Goal: Obtain resource: Download file/media

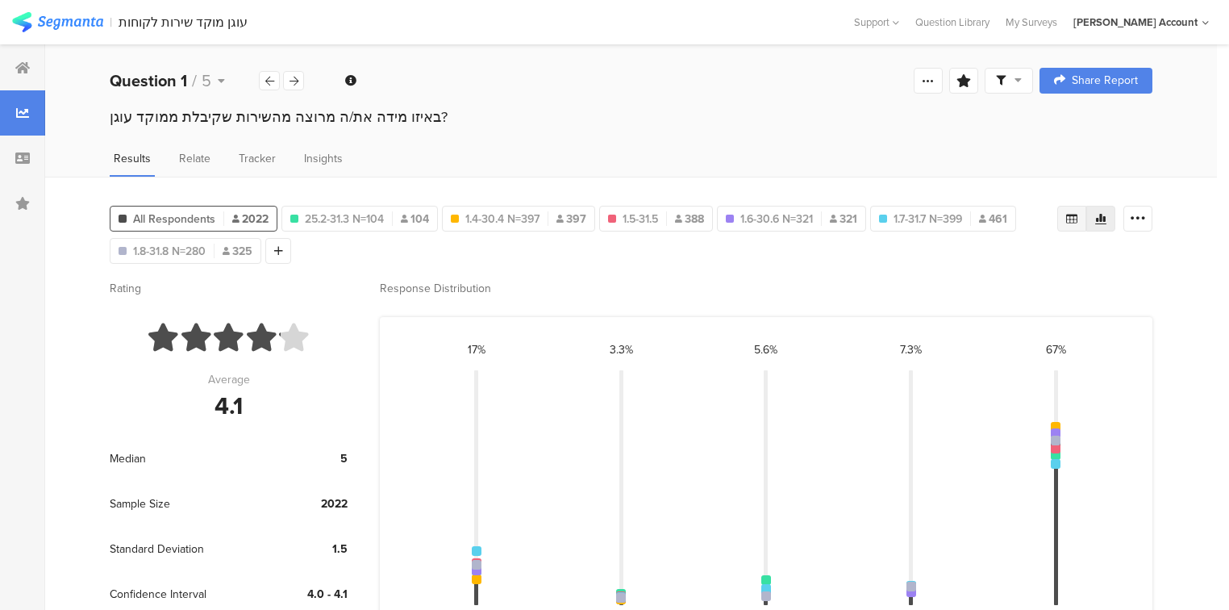
click at [1078, 221] on icon at bounding box center [1071, 218] width 13 height 13
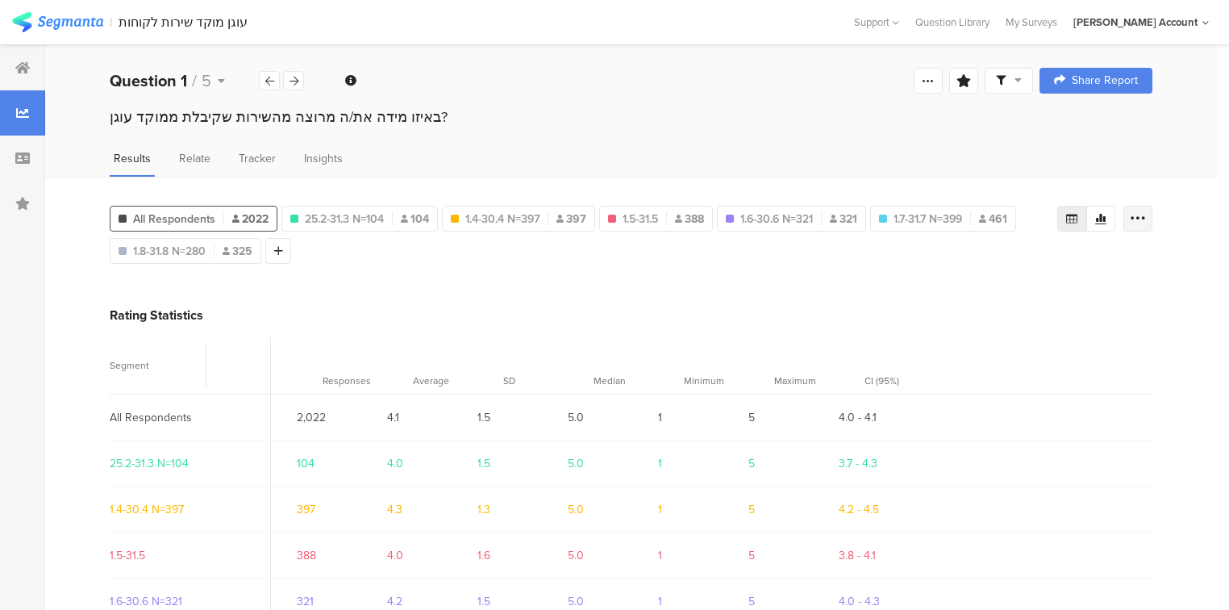
click at [1144, 219] on icon at bounding box center [1138, 219] width 16 height 16
click at [975, 265] on span "Export as Excel" at bounding box center [991, 264] width 77 height 16
click at [290, 83] on icon at bounding box center [294, 81] width 9 height 10
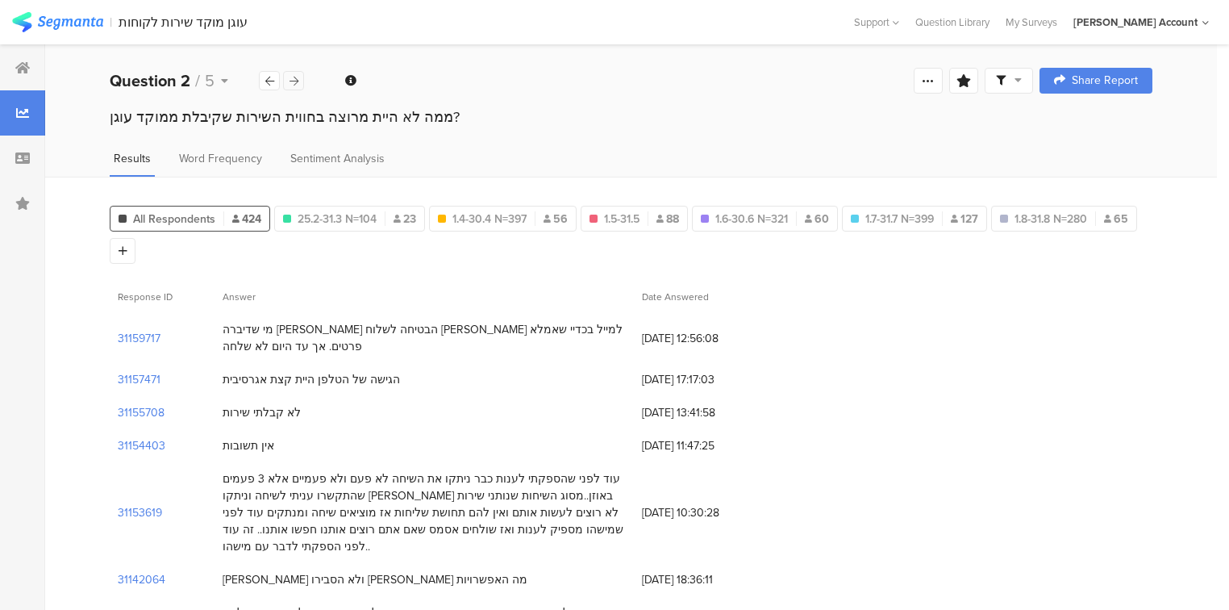
click at [290, 77] on icon at bounding box center [294, 81] width 9 height 10
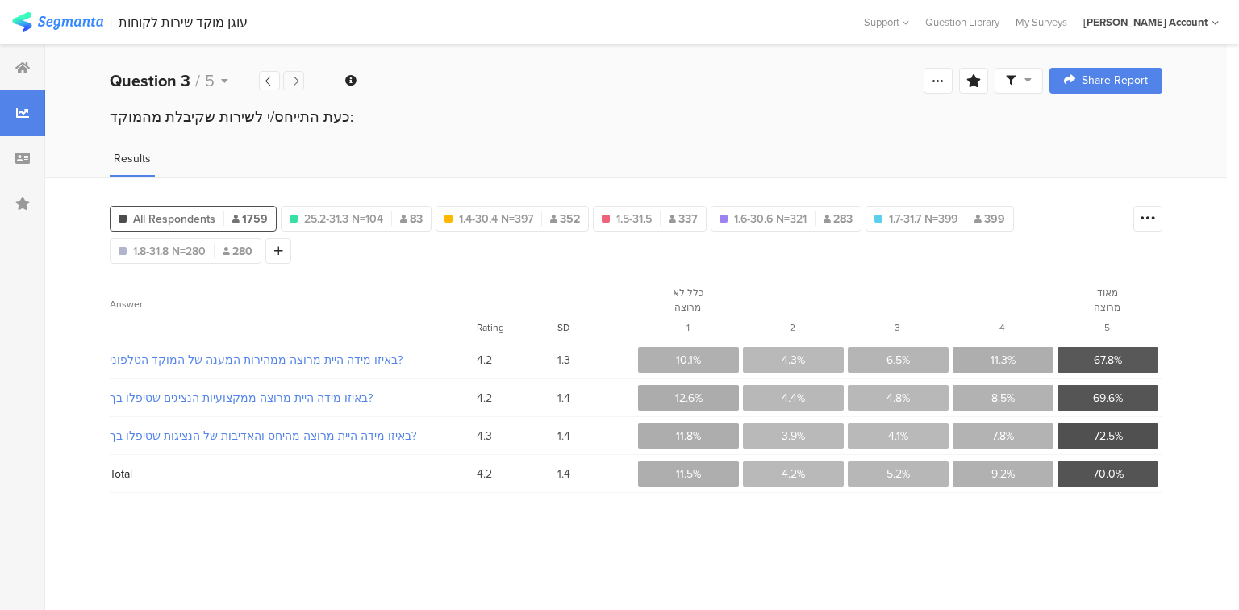
click at [291, 82] on icon at bounding box center [294, 81] width 9 height 10
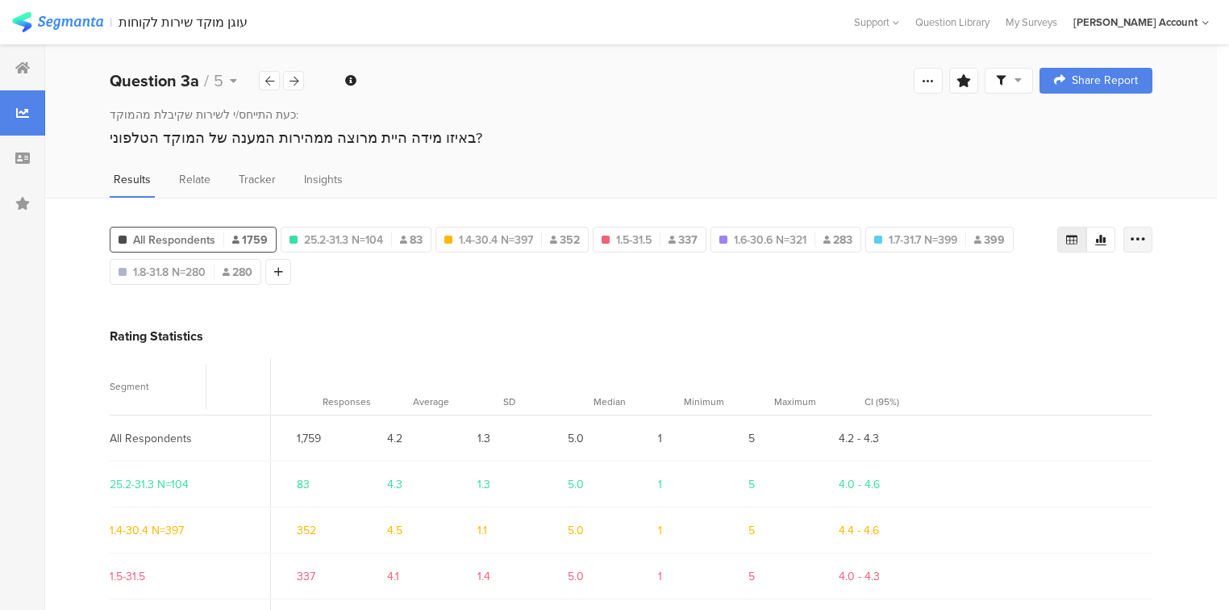
click at [1141, 233] on icon at bounding box center [1138, 239] width 16 height 16
click at [961, 283] on span "Export as Excel" at bounding box center [991, 284] width 77 height 16
click at [298, 79] on icon at bounding box center [294, 81] width 9 height 10
click at [1146, 241] on icon at bounding box center [1138, 239] width 16 height 16
click at [1009, 284] on span "Export as Excel" at bounding box center [991, 284] width 77 height 16
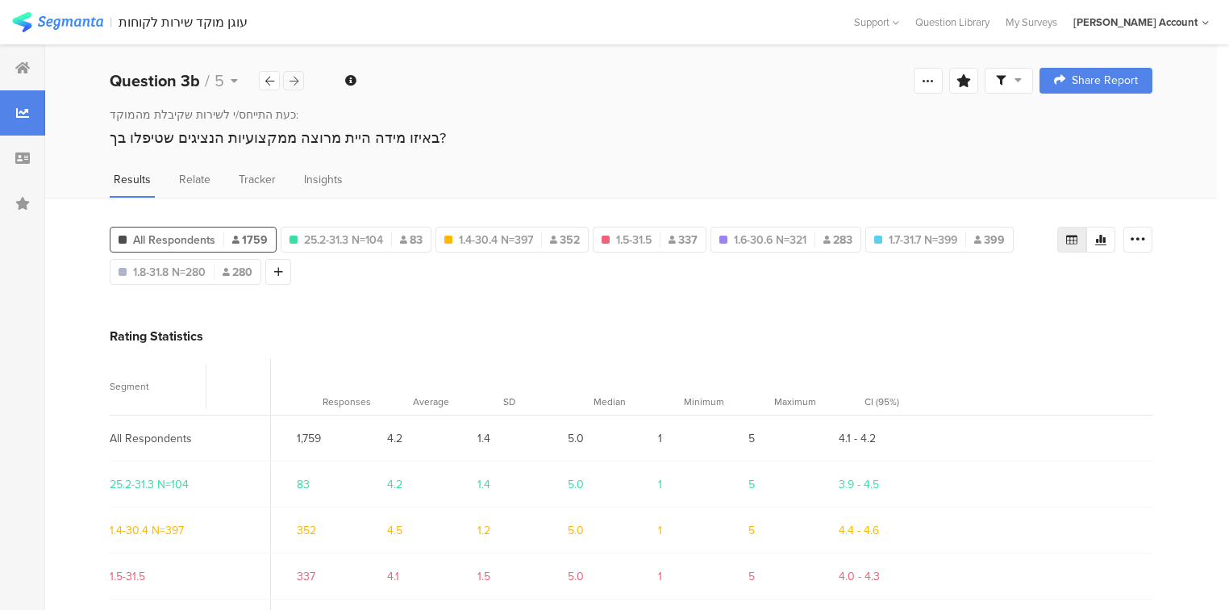
click at [290, 84] on icon at bounding box center [294, 81] width 9 height 10
drag, startPoint x: 1148, startPoint y: 241, endPoint x: 1103, endPoint y: 266, distance: 51.6
click at [1146, 241] on icon at bounding box center [1138, 239] width 16 height 16
click at [1001, 283] on span "Export as Excel" at bounding box center [991, 284] width 77 height 16
click at [290, 80] on icon at bounding box center [294, 81] width 9 height 10
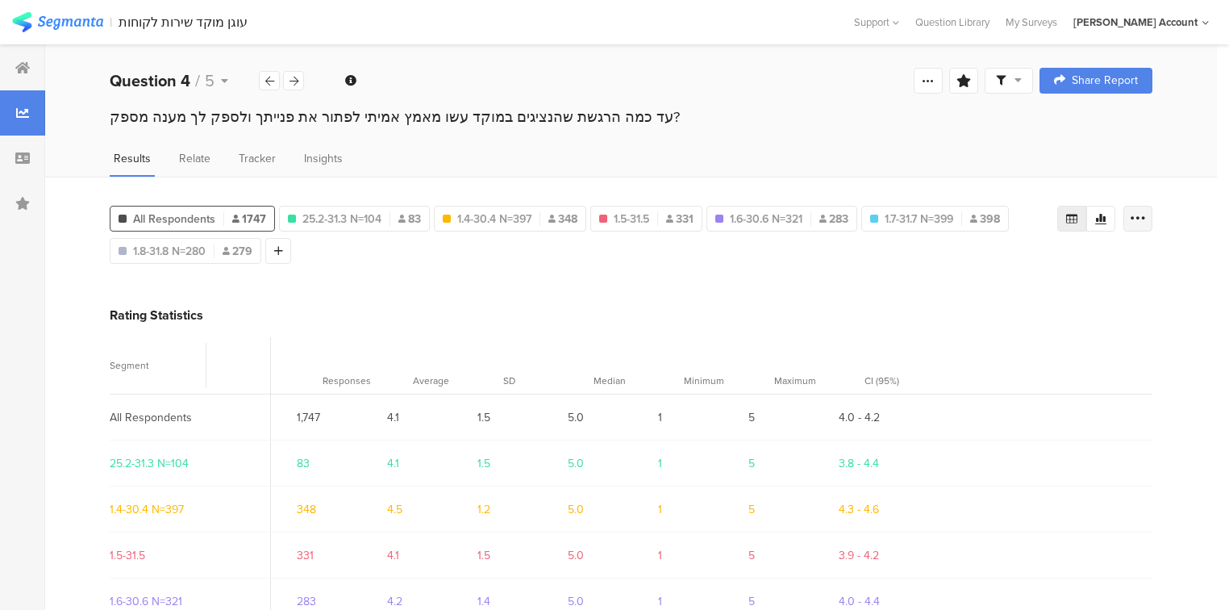
click at [1144, 211] on icon at bounding box center [1138, 219] width 16 height 16
click at [988, 265] on span "Export as Excel" at bounding box center [991, 264] width 77 height 16
click at [294, 85] on icon at bounding box center [294, 81] width 9 height 10
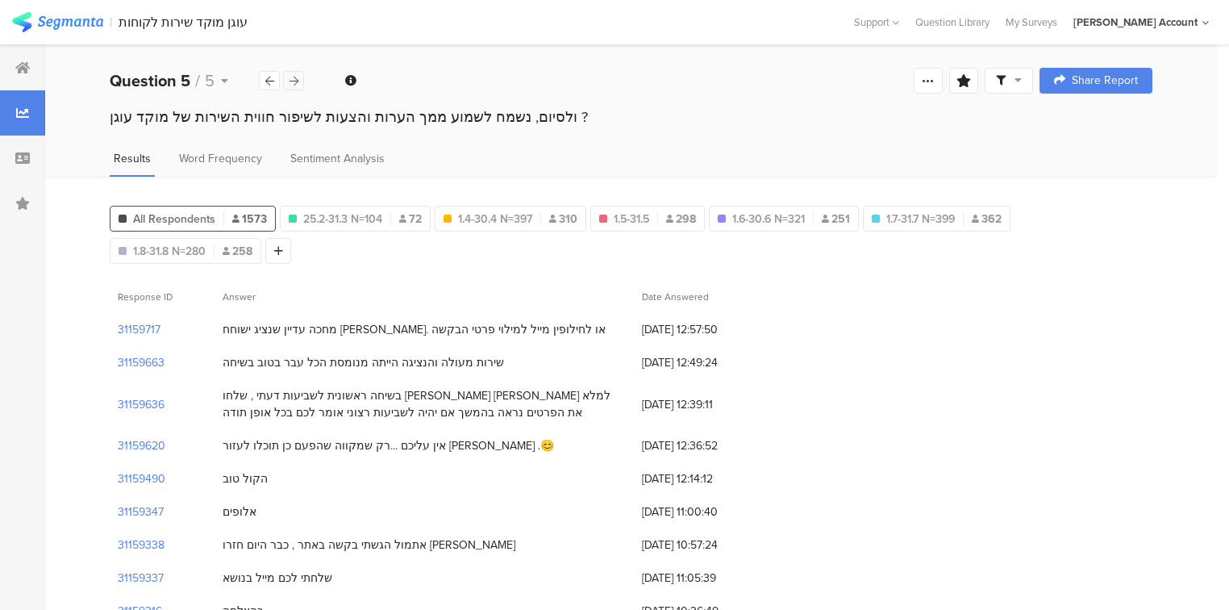
click at [294, 85] on icon at bounding box center [294, 81] width 9 height 10
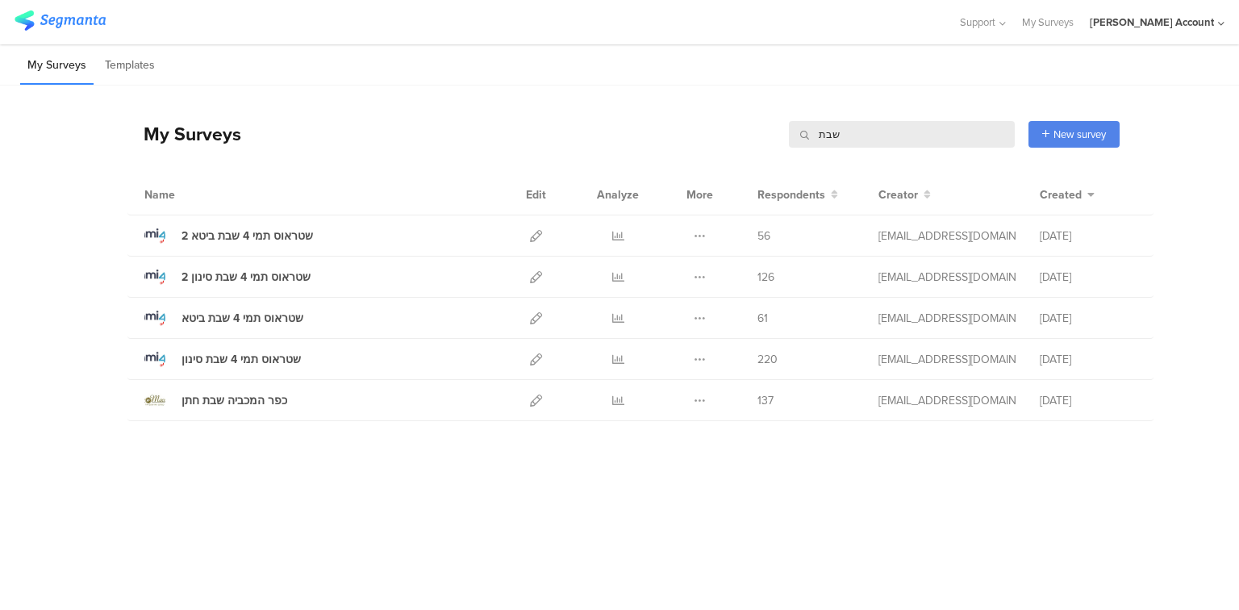
click at [832, 140] on input "שבת" at bounding box center [902, 134] width 226 height 27
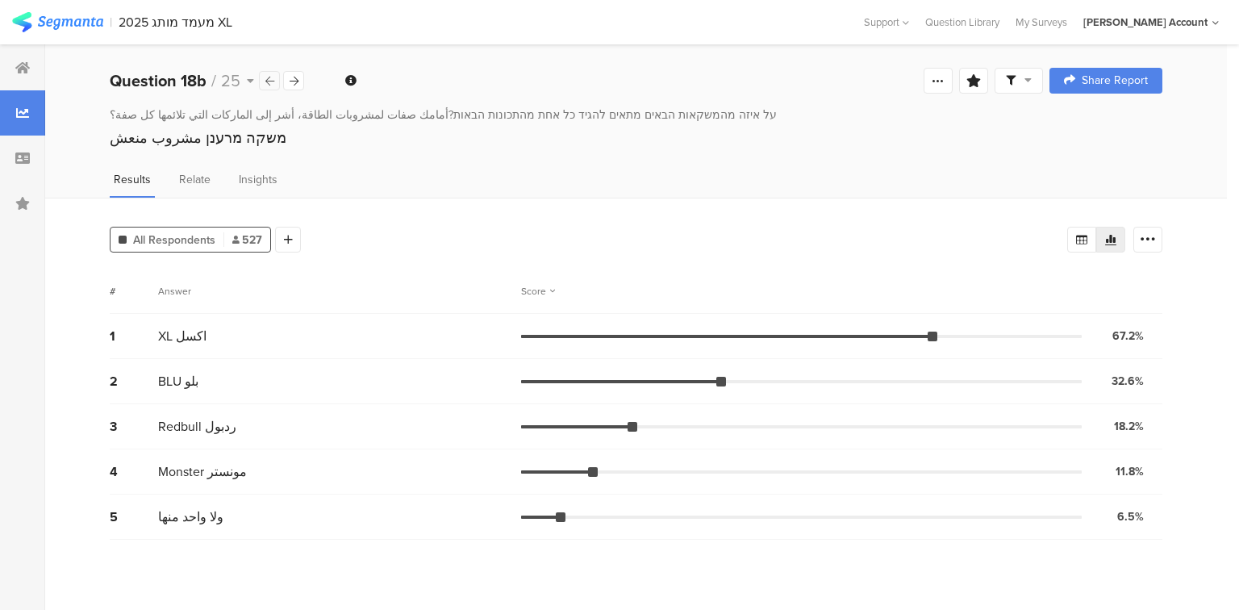
click at [268, 79] on icon at bounding box center [269, 81] width 9 height 10
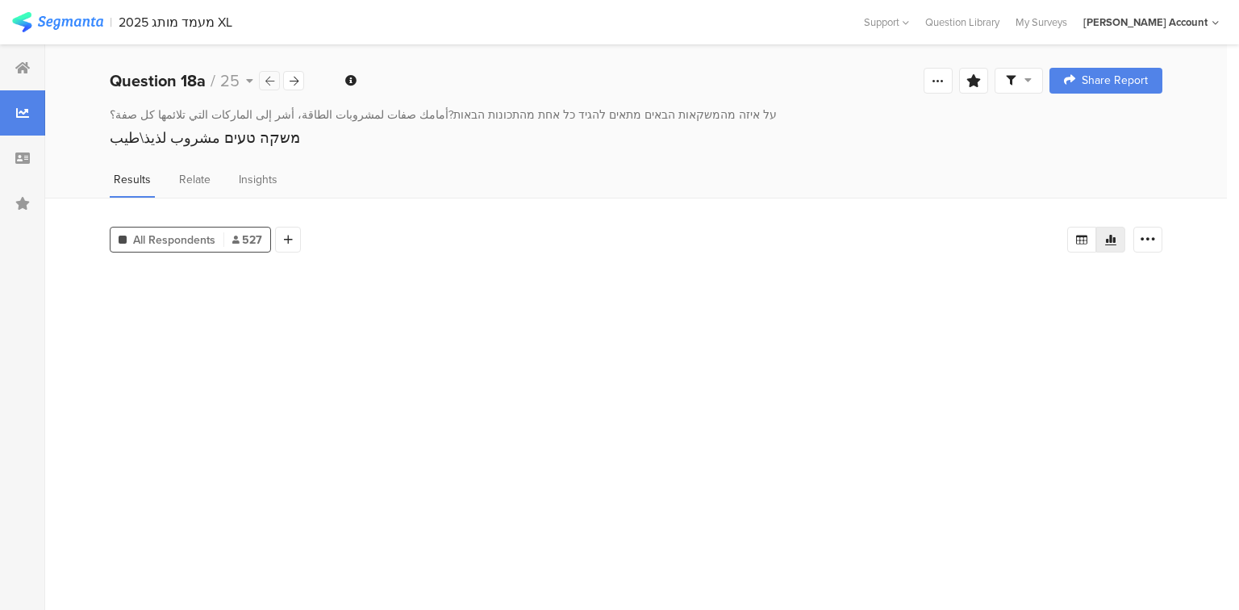
click at [268, 79] on icon at bounding box center [269, 81] width 9 height 10
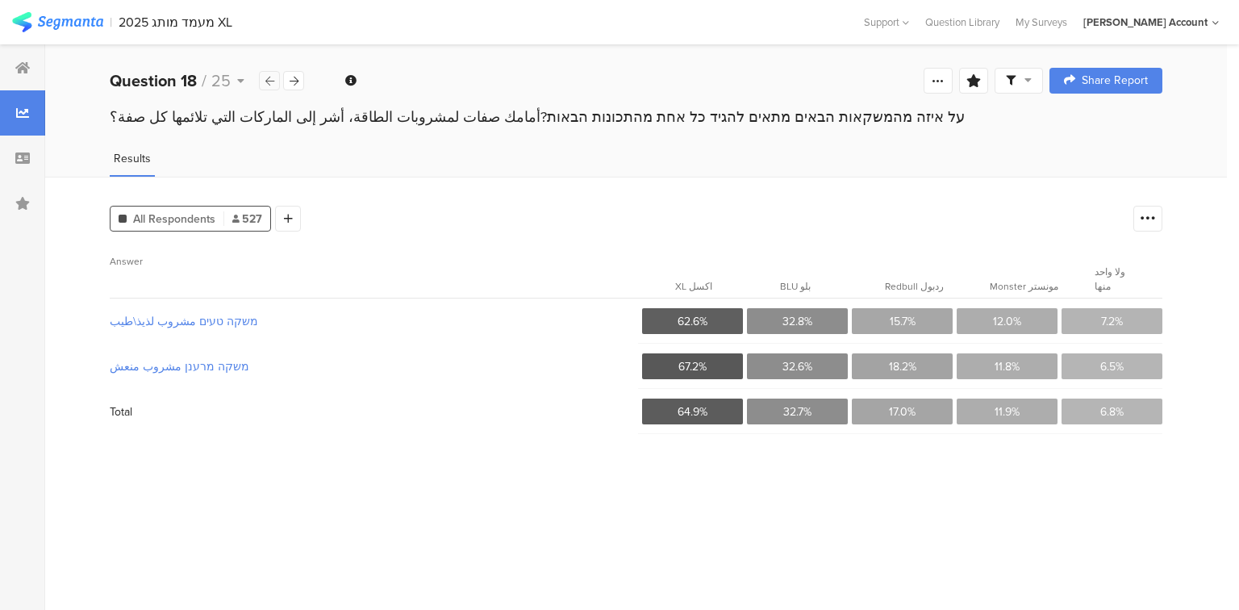
click at [268, 79] on icon at bounding box center [269, 81] width 9 height 10
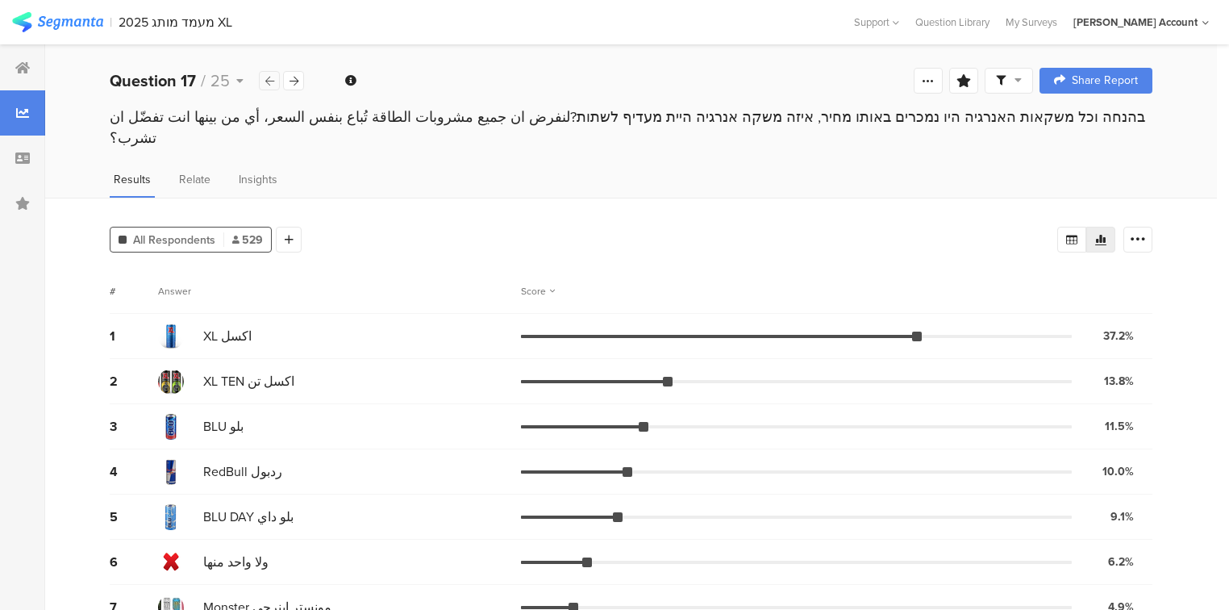
click at [268, 79] on icon at bounding box center [269, 81] width 9 height 10
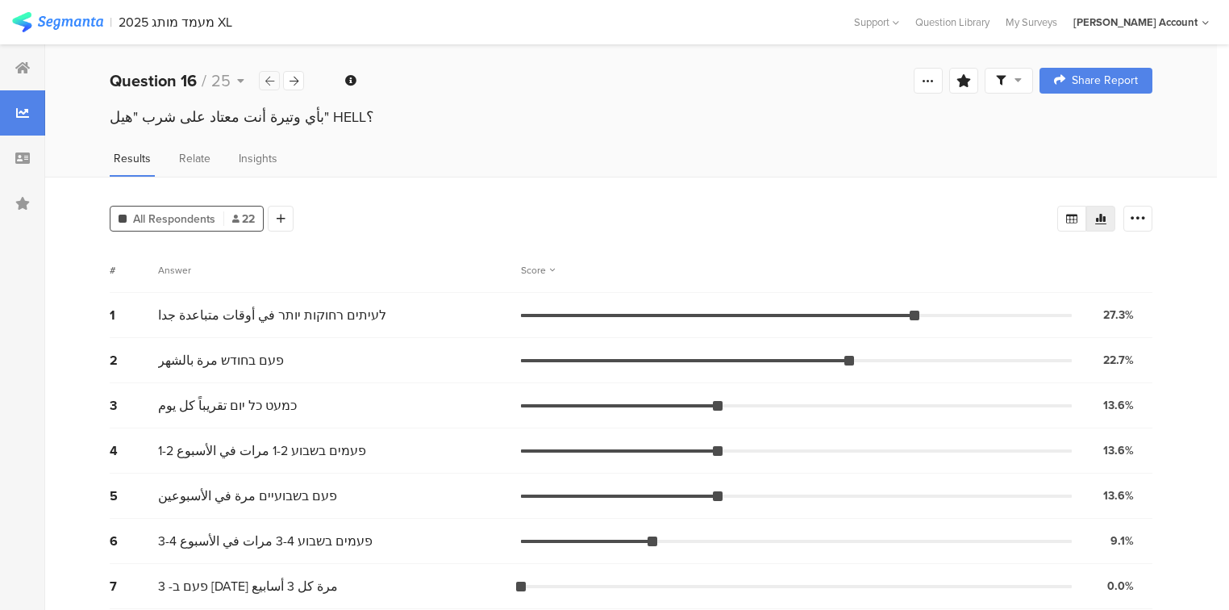
click at [268, 79] on icon at bounding box center [269, 81] width 9 height 10
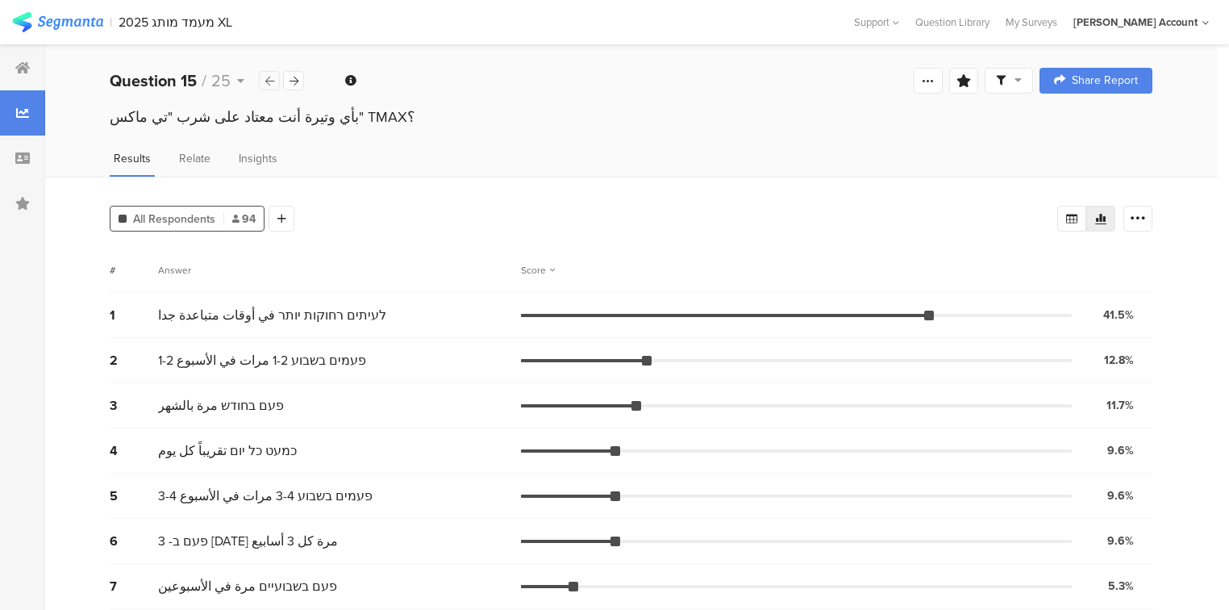
click at [268, 79] on icon at bounding box center [269, 81] width 9 height 10
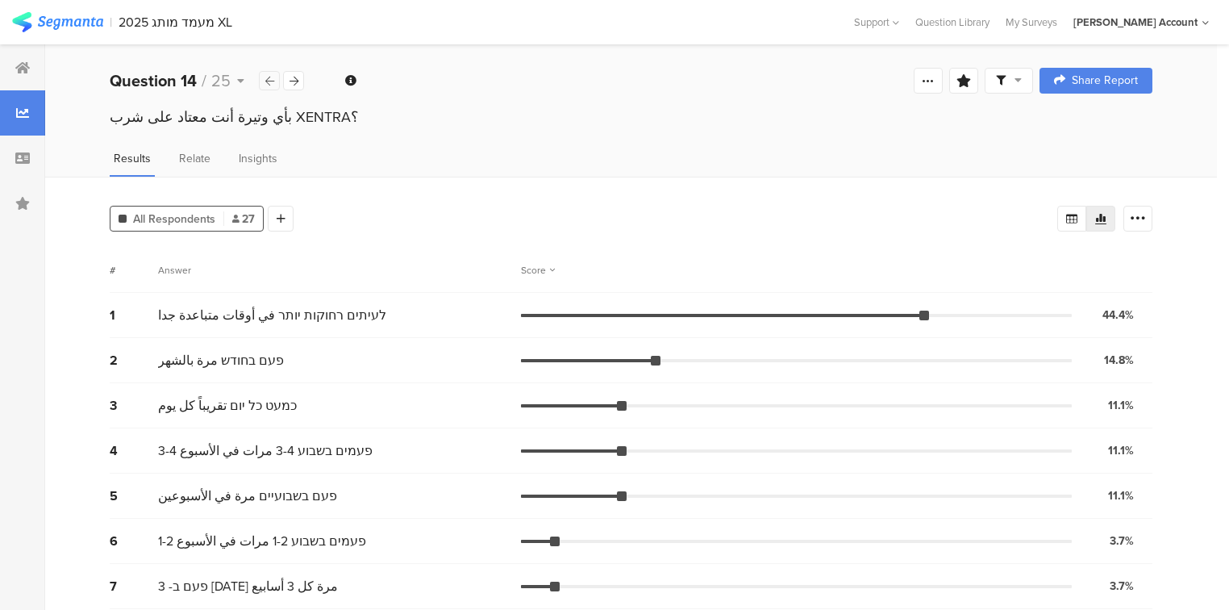
click at [268, 79] on icon at bounding box center [269, 81] width 9 height 10
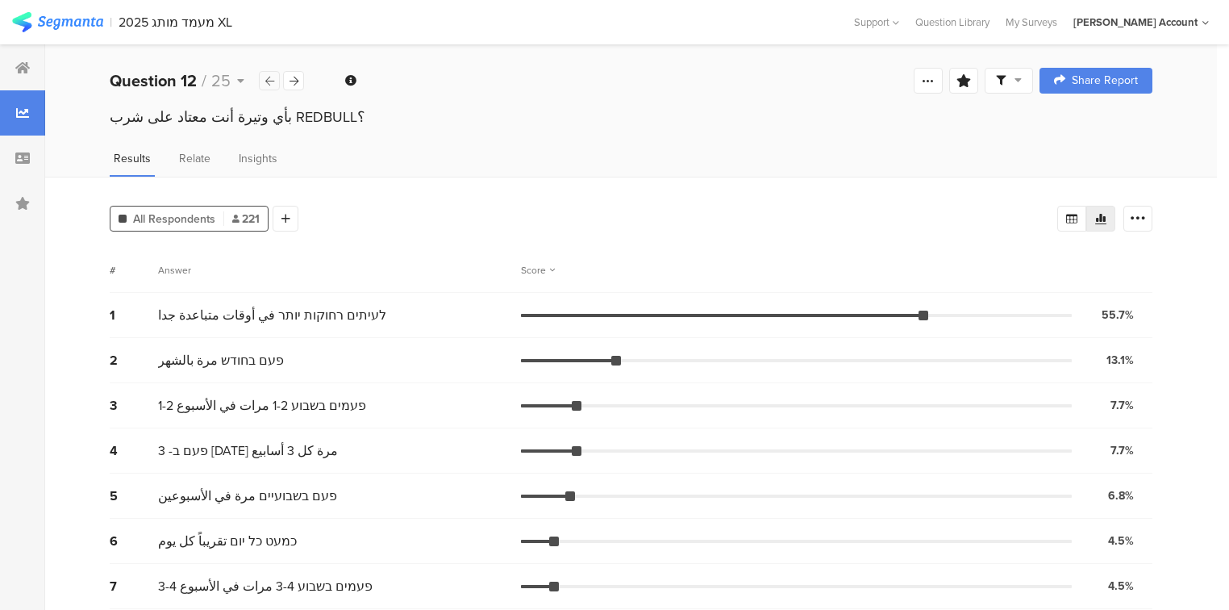
click at [268, 79] on icon at bounding box center [269, 81] width 9 height 10
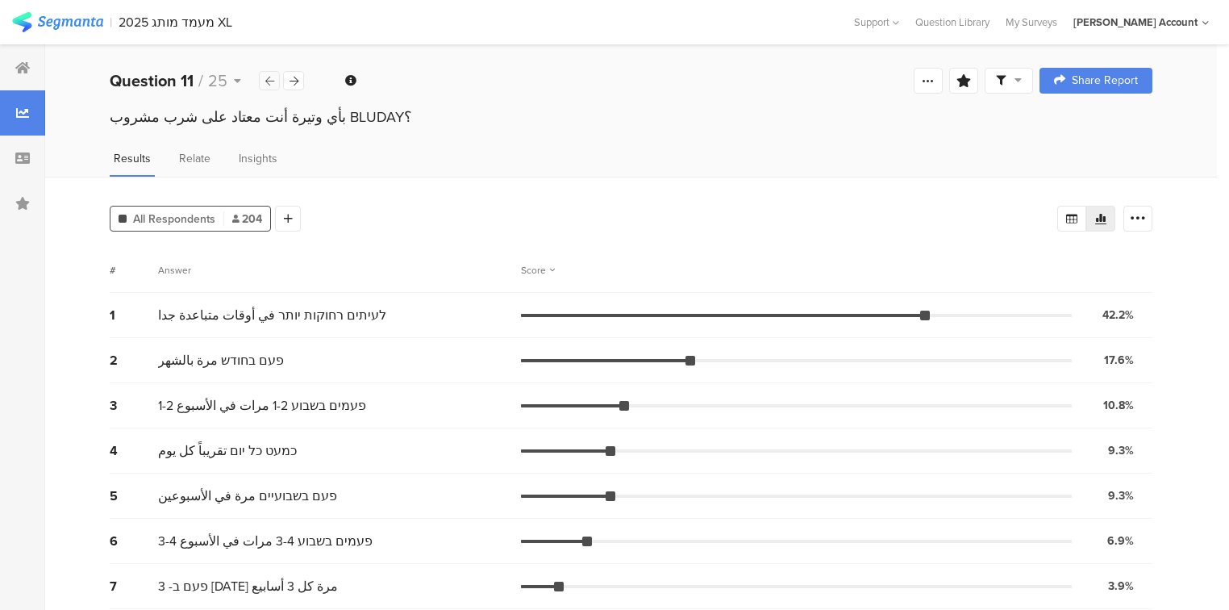
click at [268, 79] on icon at bounding box center [269, 81] width 9 height 10
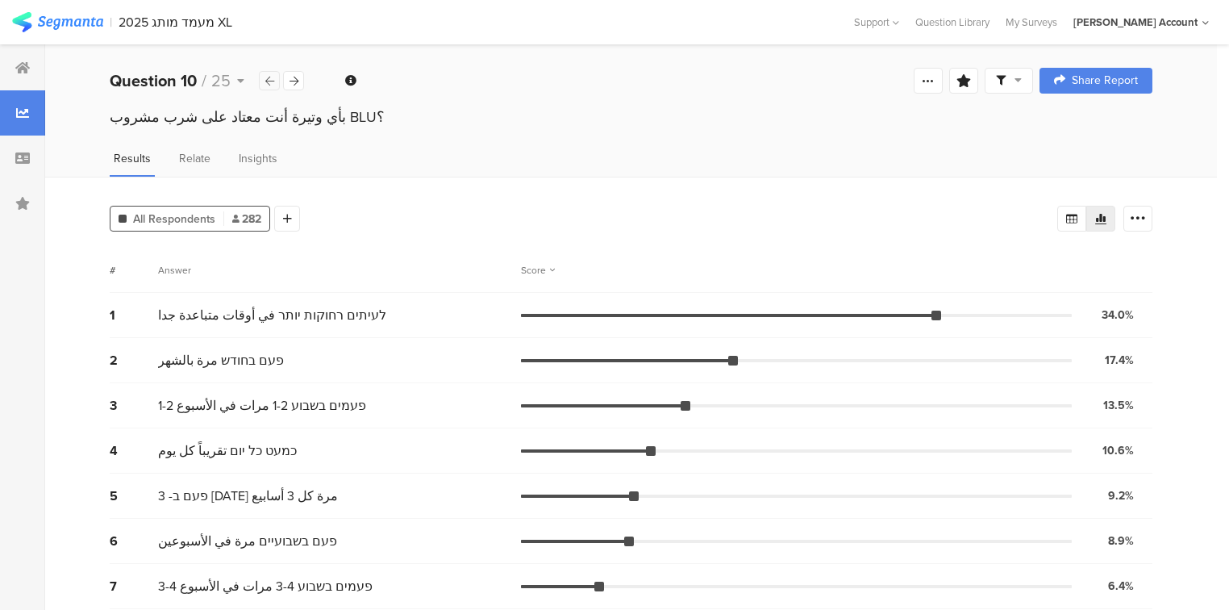
click at [268, 79] on icon at bounding box center [269, 81] width 9 height 10
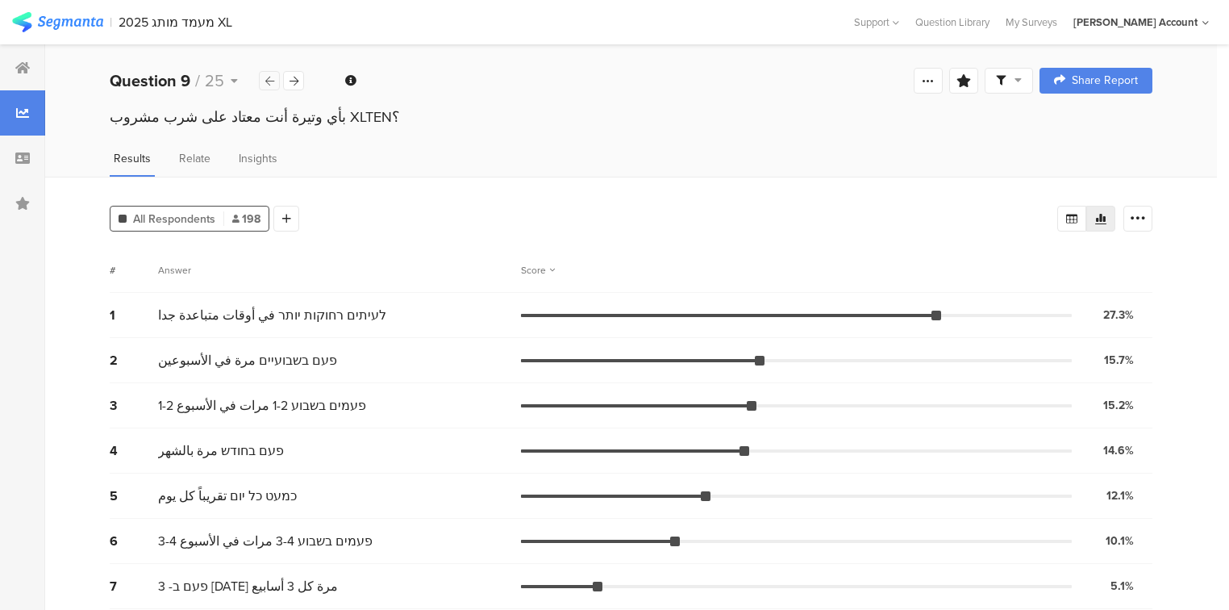
click at [268, 79] on icon at bounding box center [269, 81] width 9 height 10
click at [1078, 212] on icon at bounding box center [1071, 218] width 13 height 13
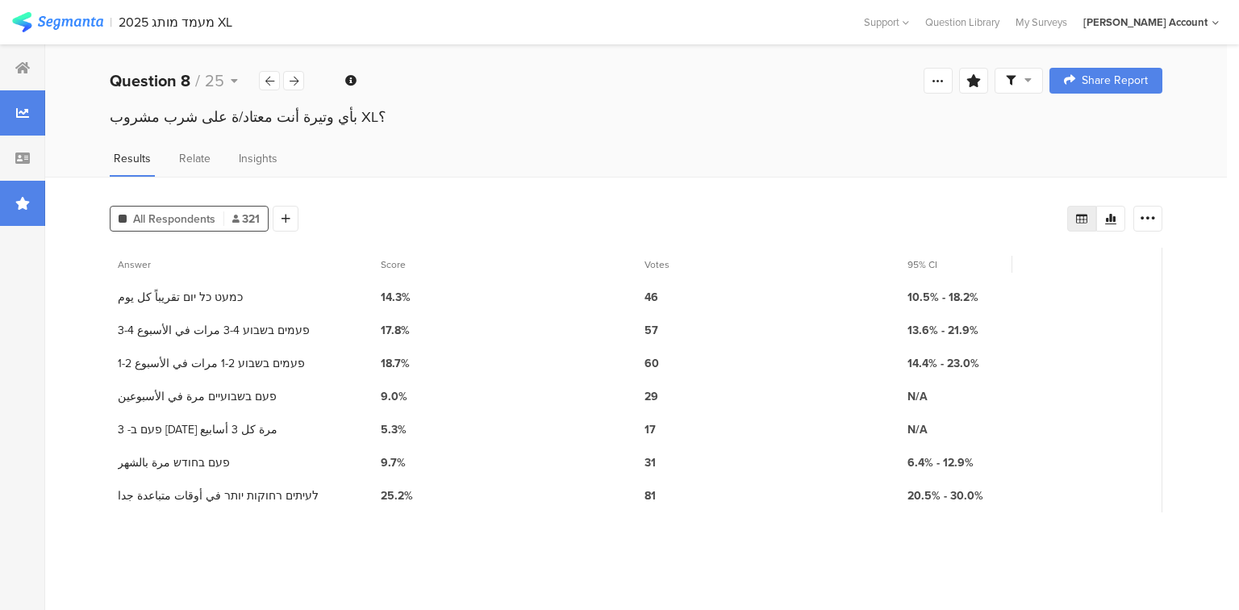
click at [30, 218] on div at bounding box center [22, 203] width 45 height 45
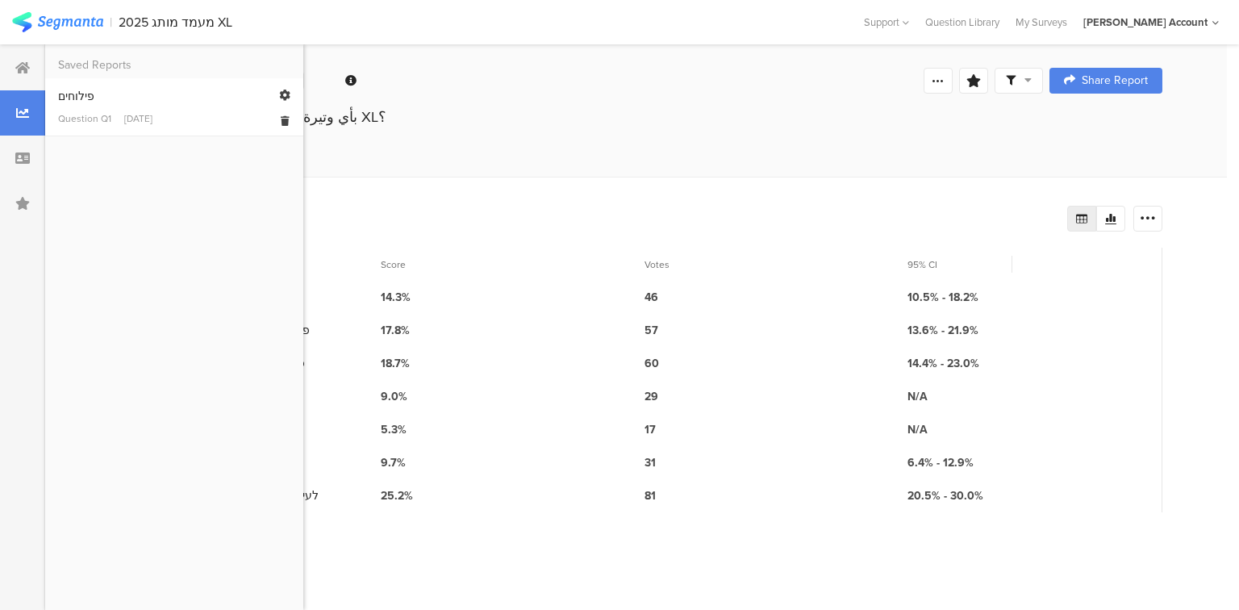
click at [89, 102] on div "פילוחים" at bounding box center [174, 96] width 232 height 17
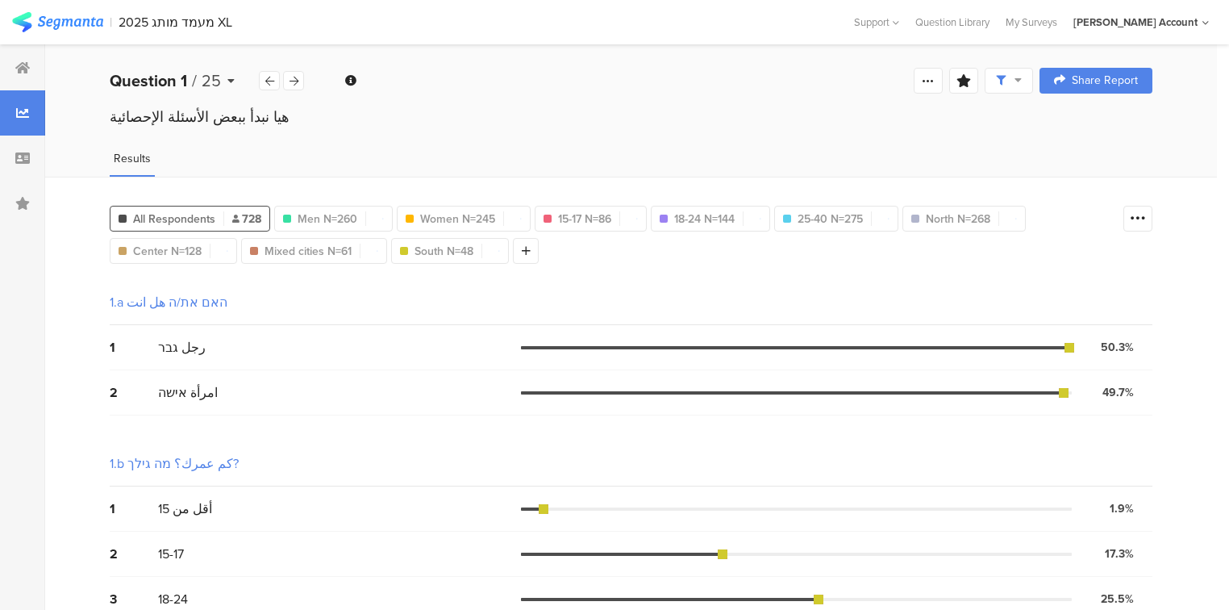
click at [159, 81] on b "Question 1" at bounding box center [148, 81] width 77 height 24
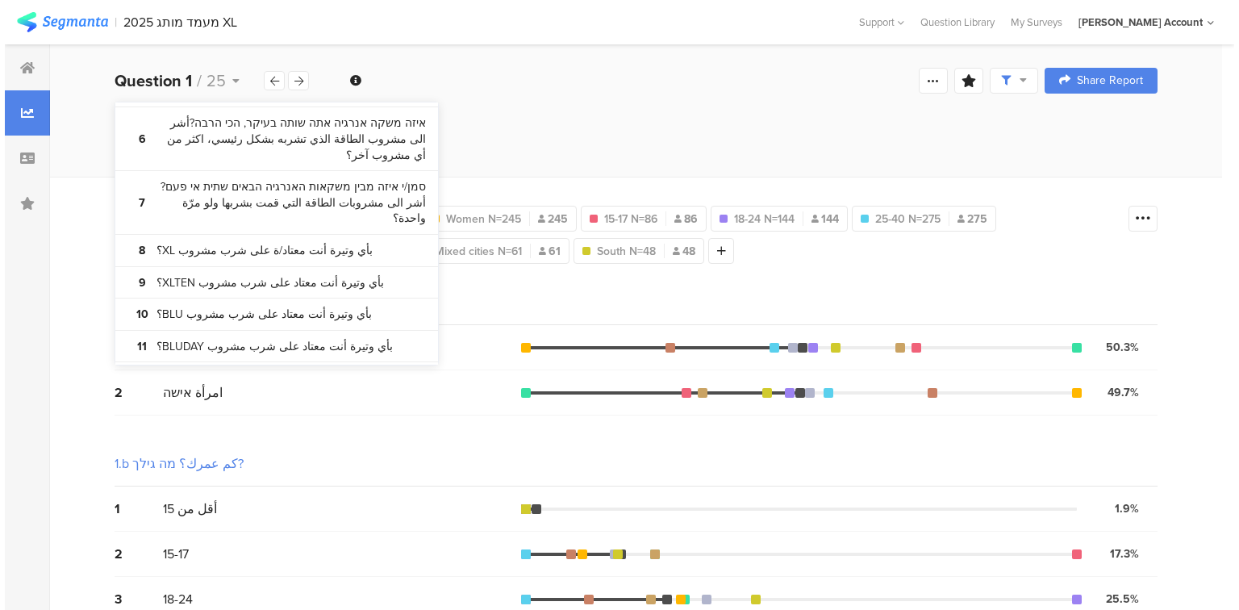
scroll to position [516, 0]
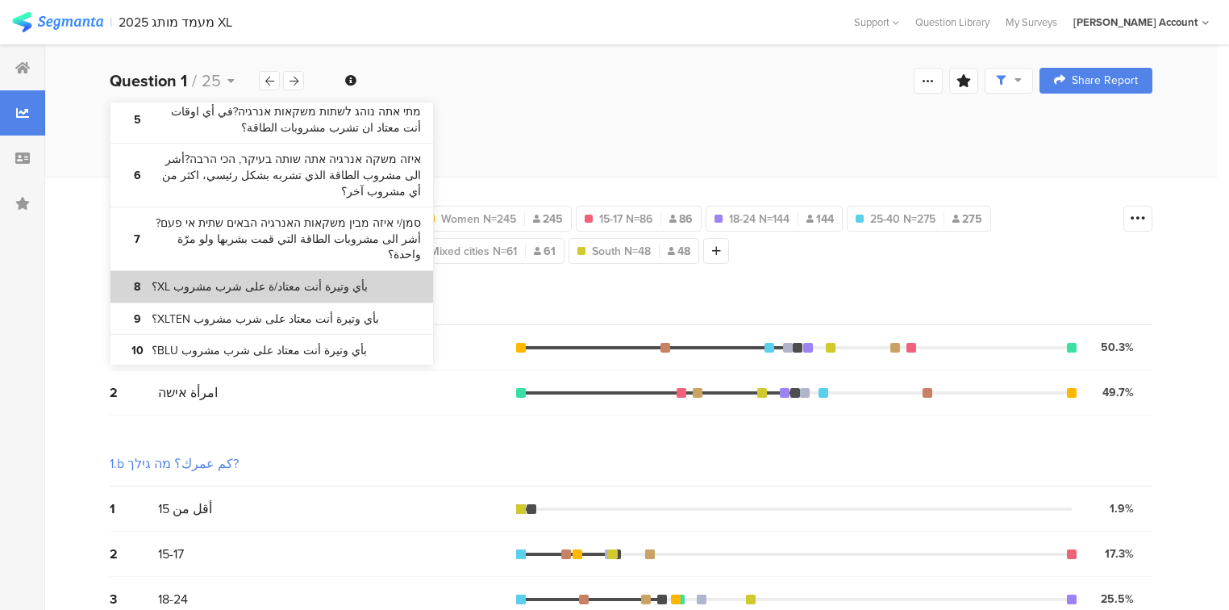
click at [247, 279] on bdi "بأي وتيرة أنت معتاد/ة على شرب مشروب XL؟" at bounding box center [260, 287] width 216 height 16
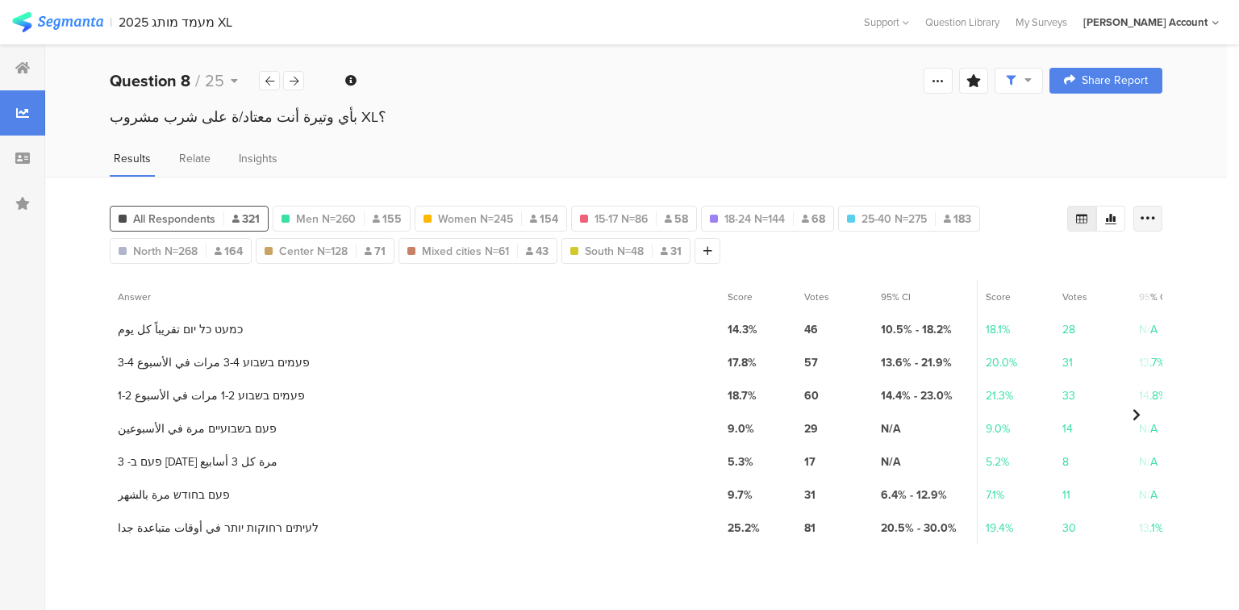
click at [1153, 216] on icon at bounding box center [1148, 219] width 16 height 16
click at [983, 259] on span "Export as Excel" at bounding box center [991, 264] width 77 height 16
click at [295, 84] on icon at bounding box center [294, 81] width 9 height 10
click at [1152, 217] on icon at bounding box center [1148, 219] width 16 height 16
click at [985, 265] on span "Export as Excel" at bounding box center [991, 264] width 77 height 16
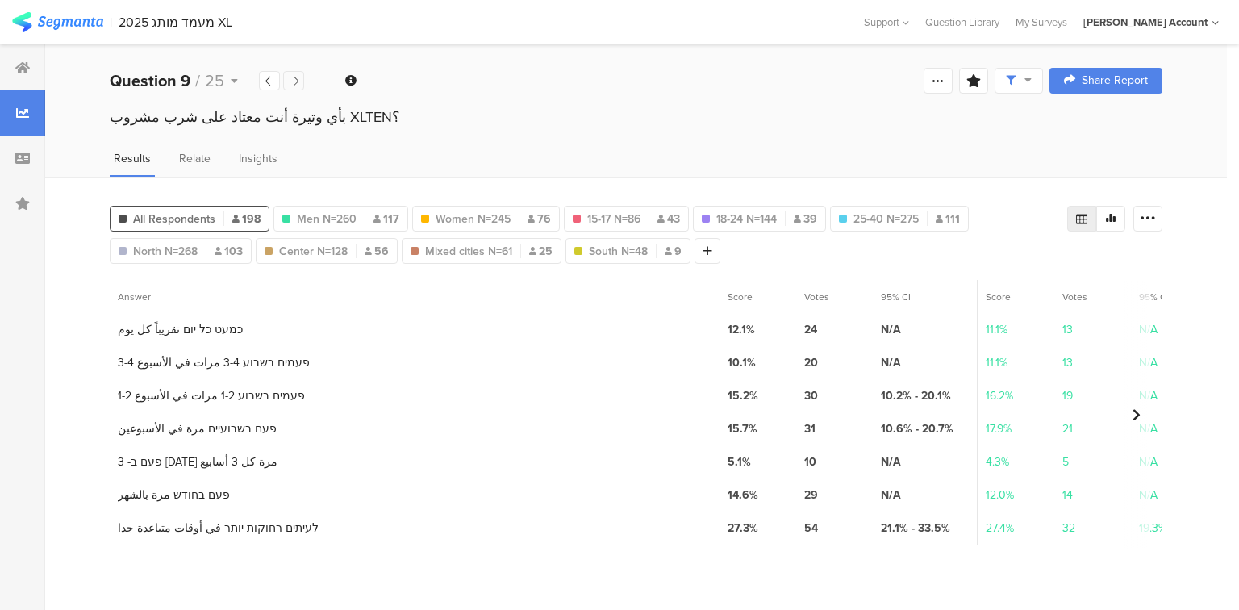
click at [294, 81] on icon at bounding box center [294, 81] width 9 height 10
click at [1152, 221] on icon at bounding box center [1148, 219] width 16 height 16
click at [978, 261] on span "Export as Excel" at bounding box center [991, 264] width 77 height 16
click at [298, 74] on div at bounding box center [293, 80] width 21 height 19
click at [1145, 211] on icon at bounding box center [1148, 219] width 16 height 16
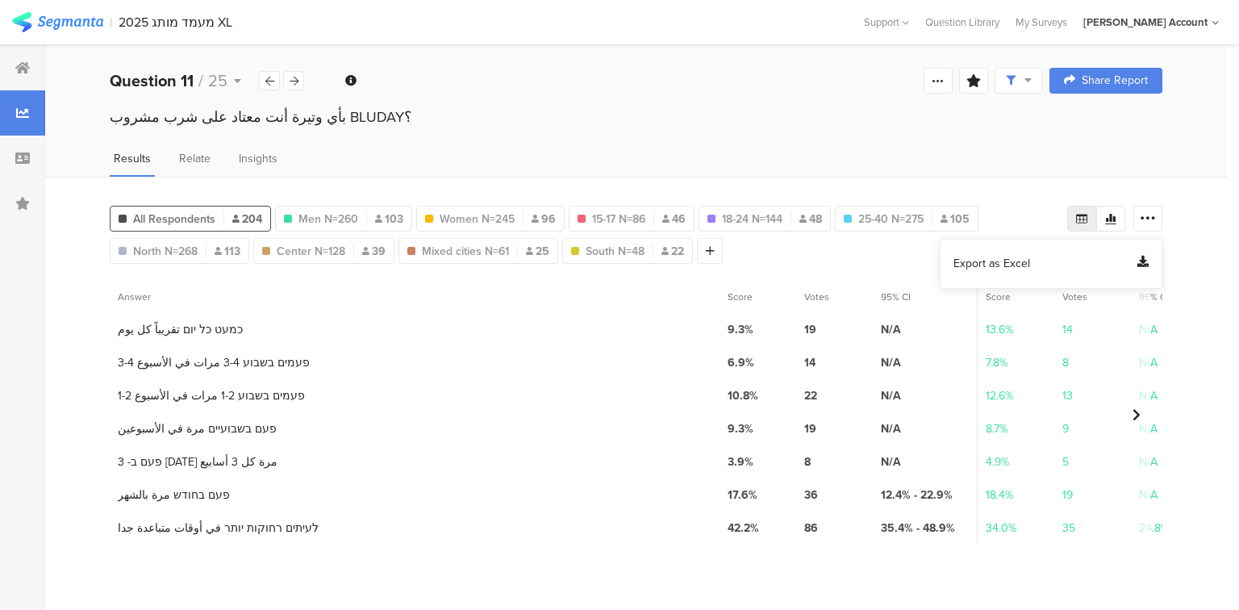
click at [1016, 265] on span "Export as Excel" at bounding box center [991, 264] width 77 height 16
click at [296, 77] on icon at bounding box center [294, 81] width 9 height 10
drag, startPoint x: 1145, startPoint y: 213, endPoint x: 1078, endPoint y: 240, distance: 73.1
click at [1145, 213] on icon at bounding box center [1148, 219] width 16 height 16
click at [1003, 260] on span "Export as Excel" at bounding box center [991, 264] width 77 height 16
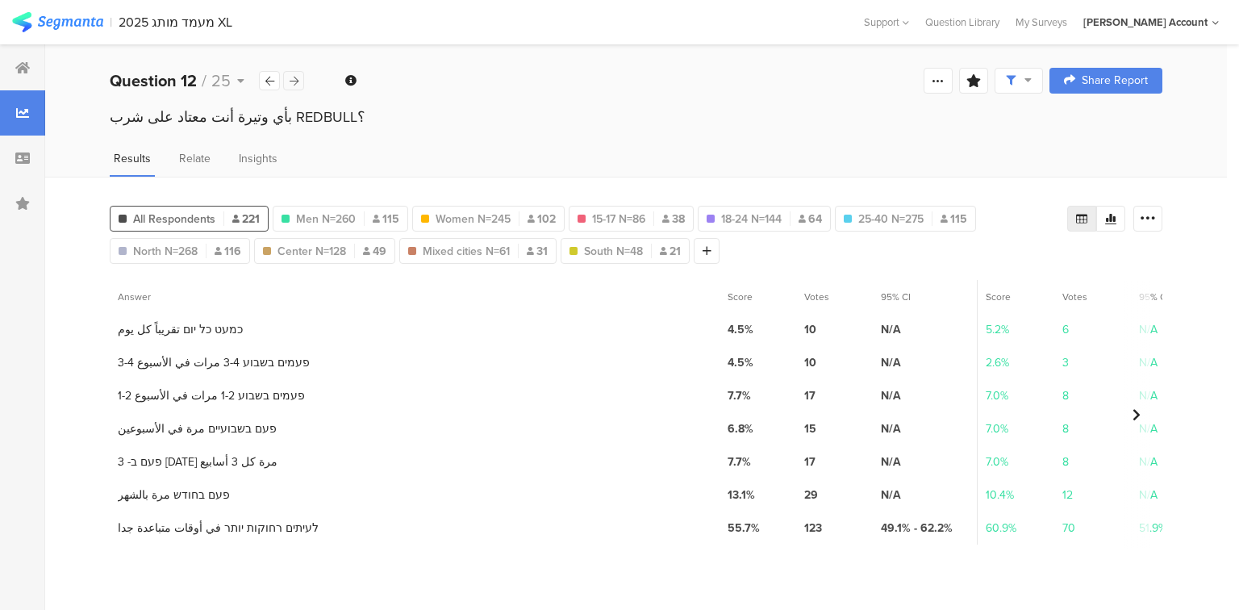
click at [296, 80] on icon at bounding box center [294, 81] width 9 height 10
click at [1139, 211] on div at bounding box center [1147, 219] width 29 height 26
click at [998, 256] on span "Export as Excel" at bounding box center [991, 264] width 77 height 16
click at [299, 79] on div at bounding box center [293, 80] width 21 height 19
click at [1146, 213] on icon at bounding box center [1148, 219] width 16 height 16
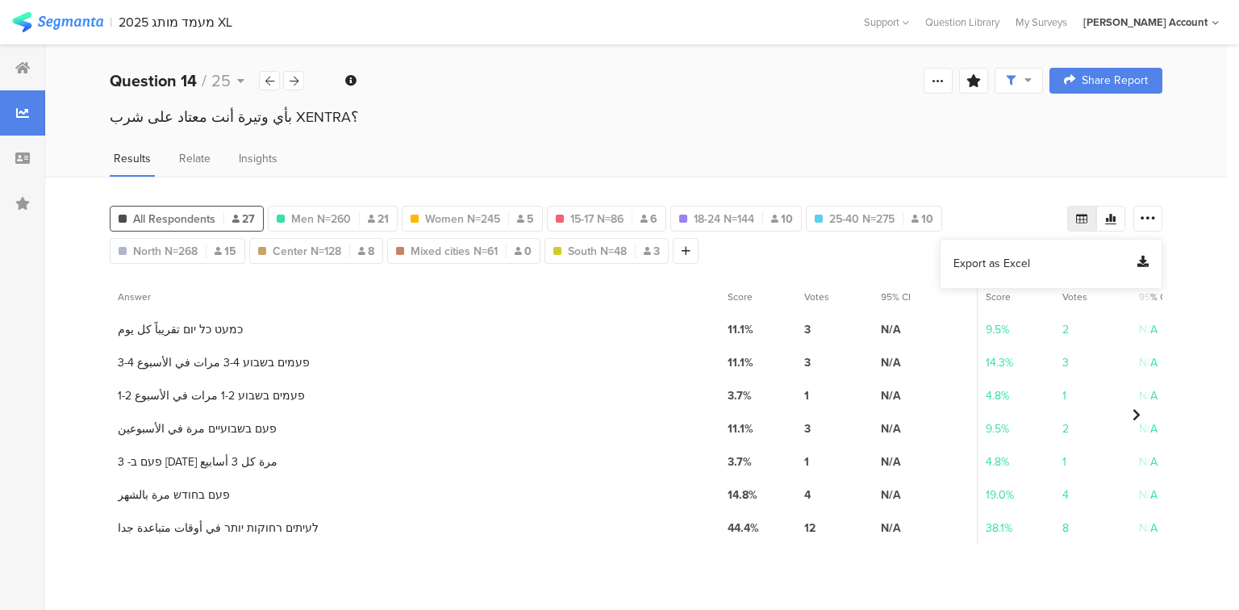
click at [1016, 259] on span "Export as Excel" at bounding box center [991, 264] width 77 height 16
click at [297, 84] on icon at bounding box center [294, 81] width 9 height 10
click at [1143, 216] on icon at bounding box center [1148, 219] width 16 height 16
click at [1014, 261] on span "Export as Excel" at bounding box center [991, 264] width 77 height 16
click at [302, 81] on div at bounding box center [293, 80] width 21 height 19
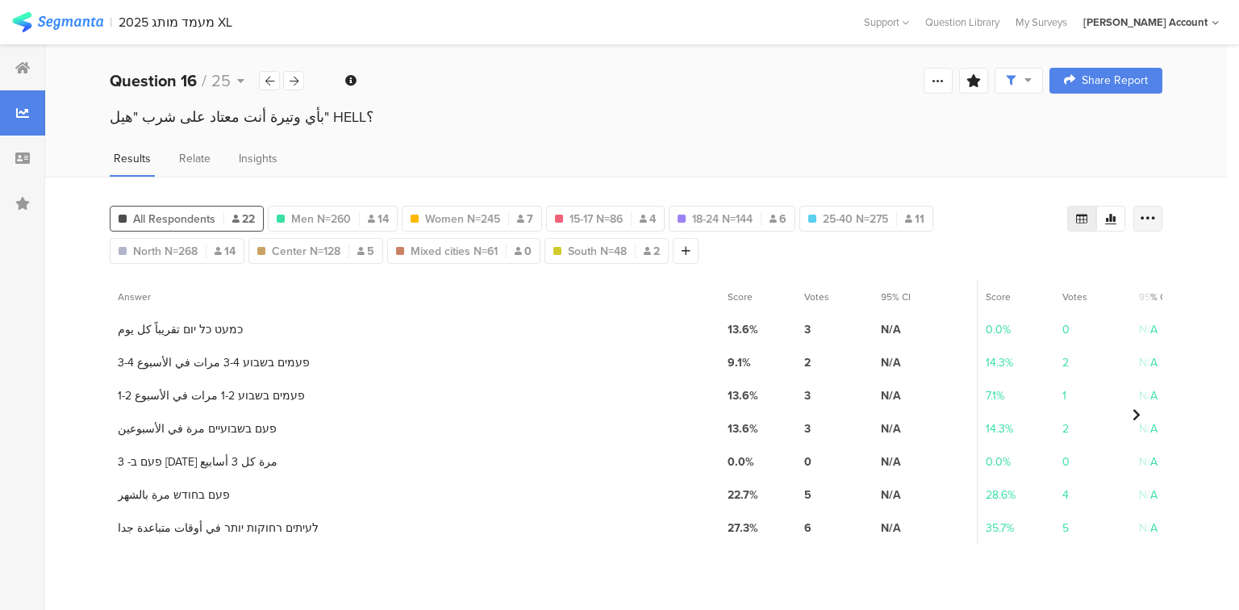
click at [1152, 214] on icon at bounding box center [1148, 219] width 16 height 16
click at [1011, 263] on span "Export as Excel" at bounding box center [991, 264] width 77 height 16
click at [190, 87] on b "Question 16" at bounding box center [153, 81] width 87 height 24
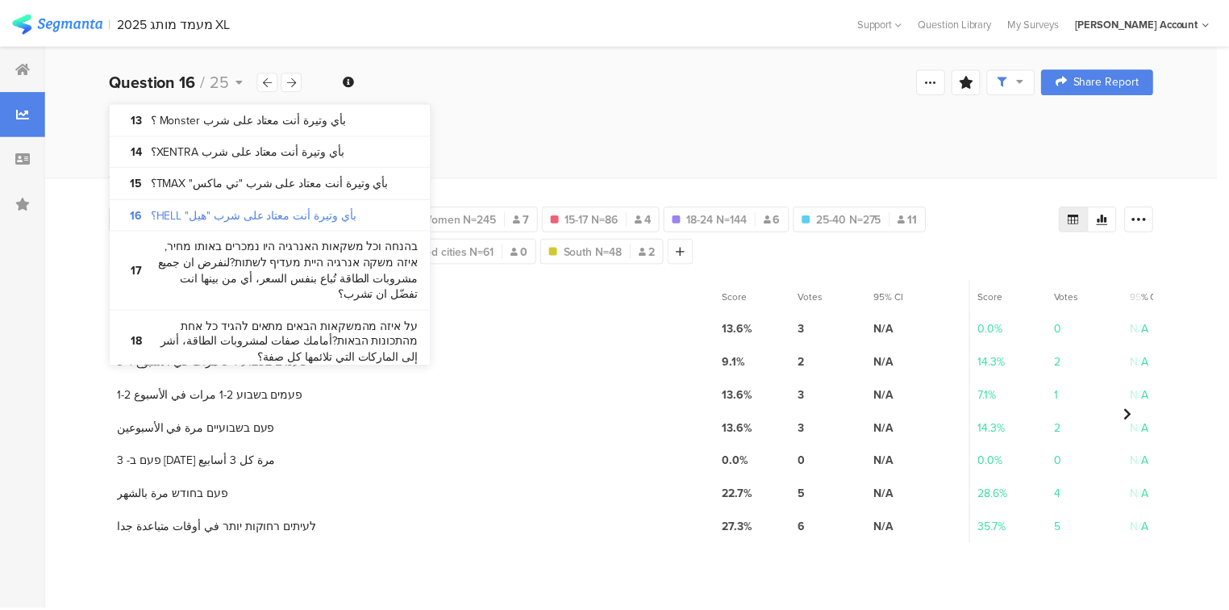
scroll to position [839, 0]
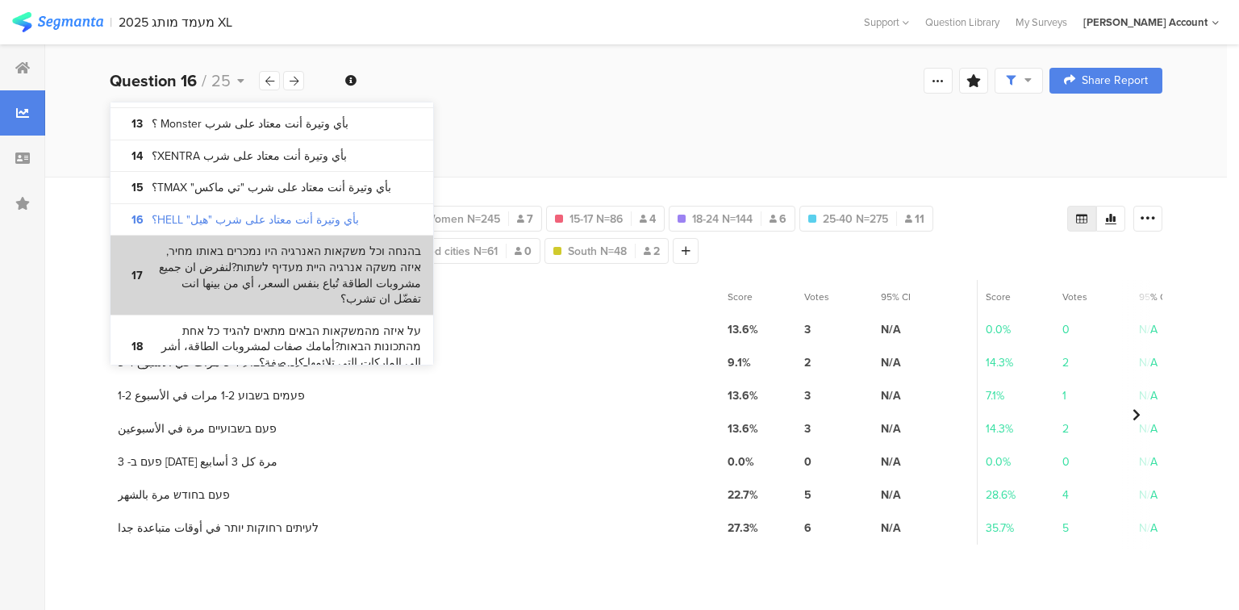
click at [284, 244] on bdi "בהנחה וכל משקאות האנרגיה היו נמכרים באותו מחיר, איזה משקה אנרגיה היית מעדיף לשת…" at bounding box center [286, 275] width 269 height 63
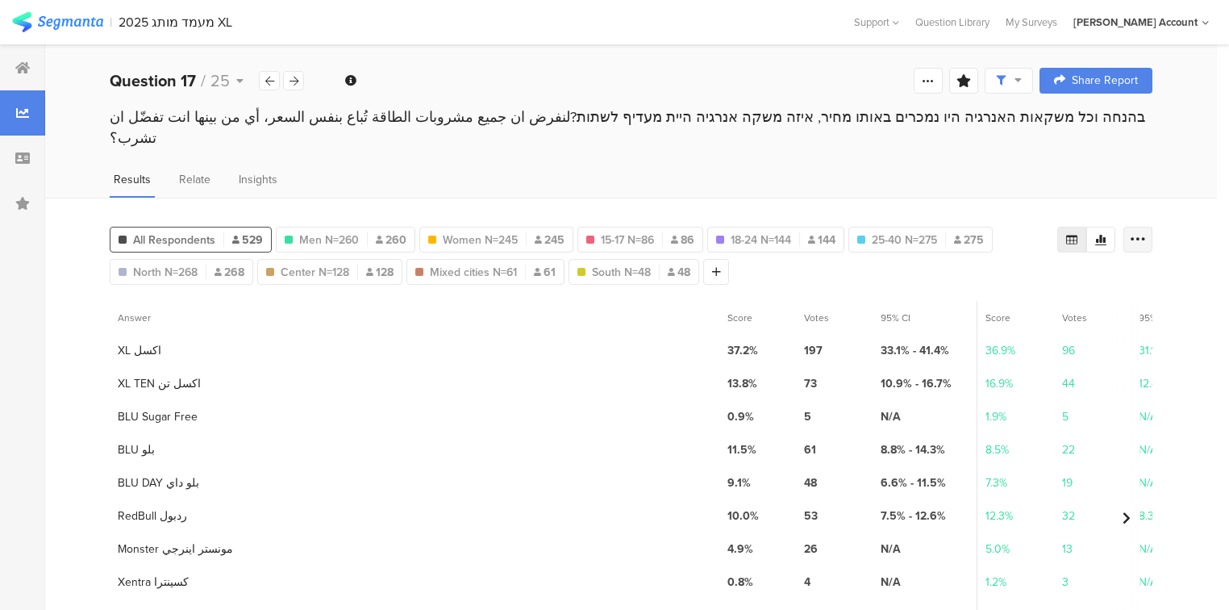
click at [1146, 231] on icon at bounding box center [1138, 239] width 16 height 16
click at [1003, 263] on span "Export as Excel" at bounding box center [991, 264] width 77 height 16
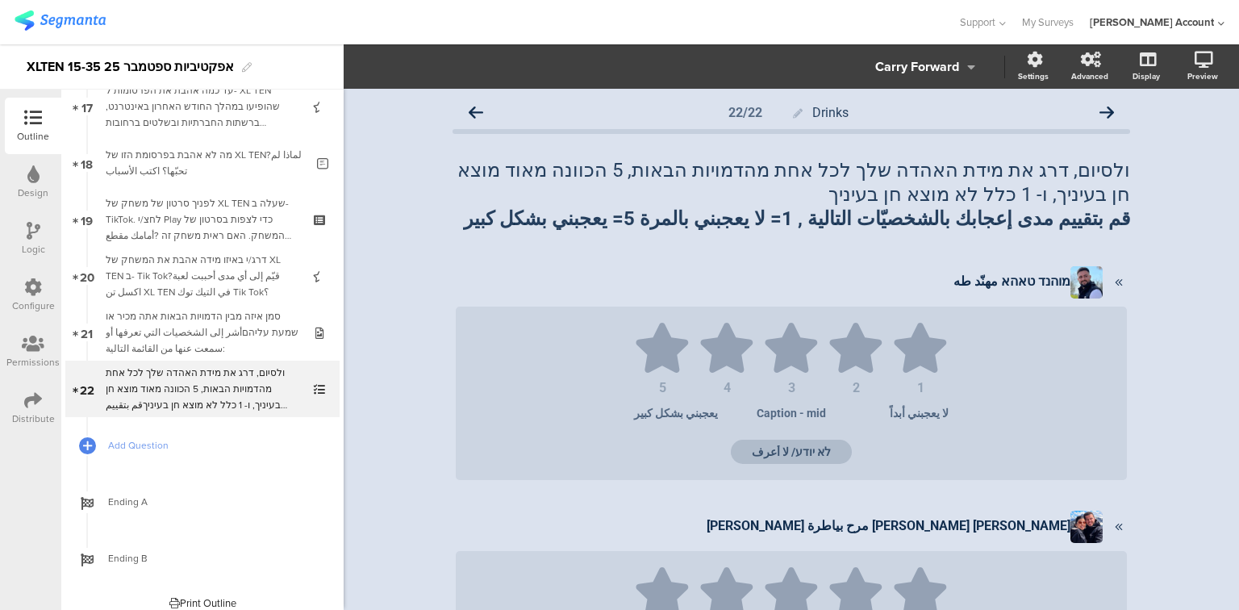
scroll to position [992, 0]
